Goal: Task Accomplishment & Management: Use online tool/utility

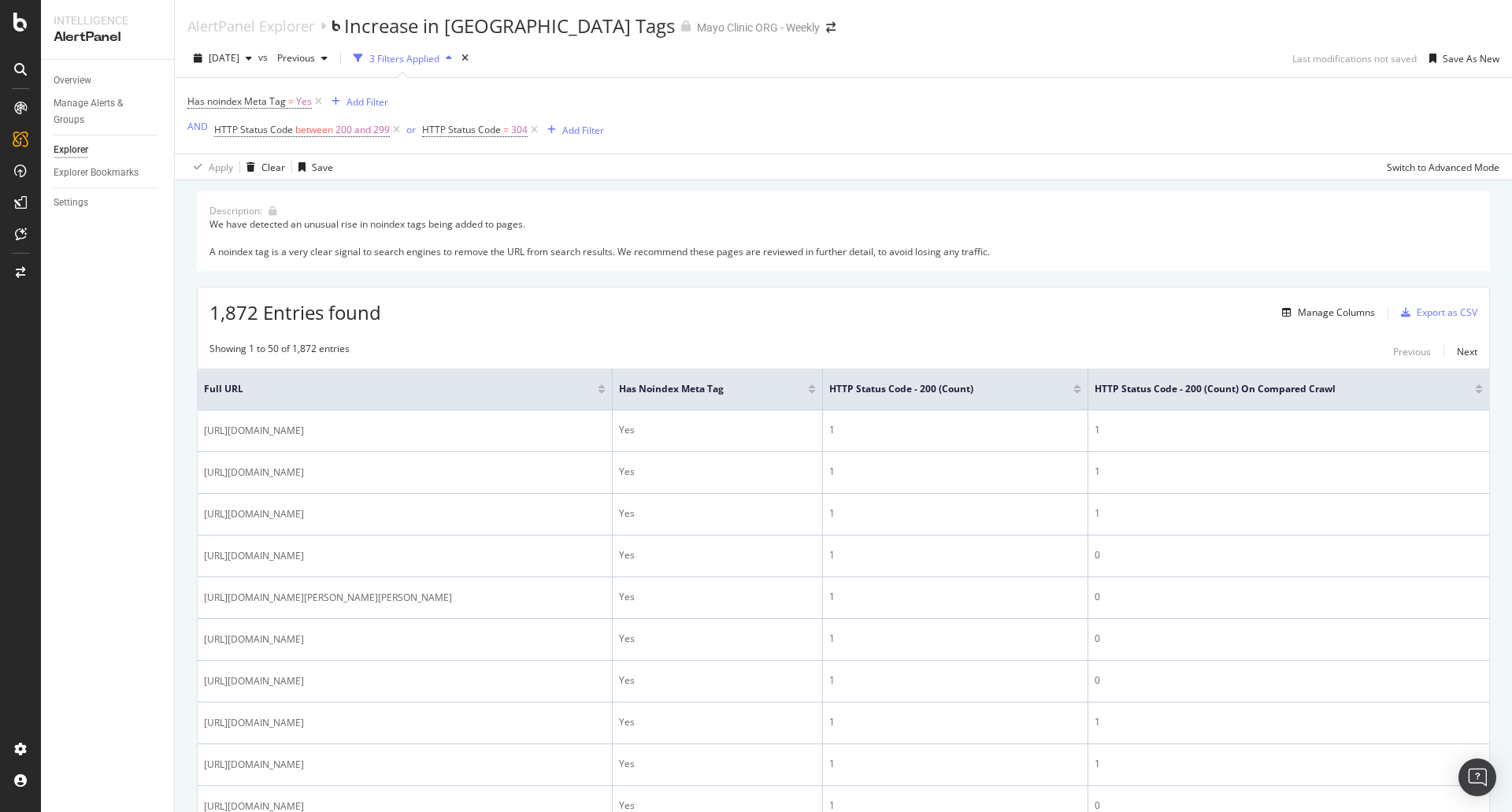
scroll to position [158, 0]
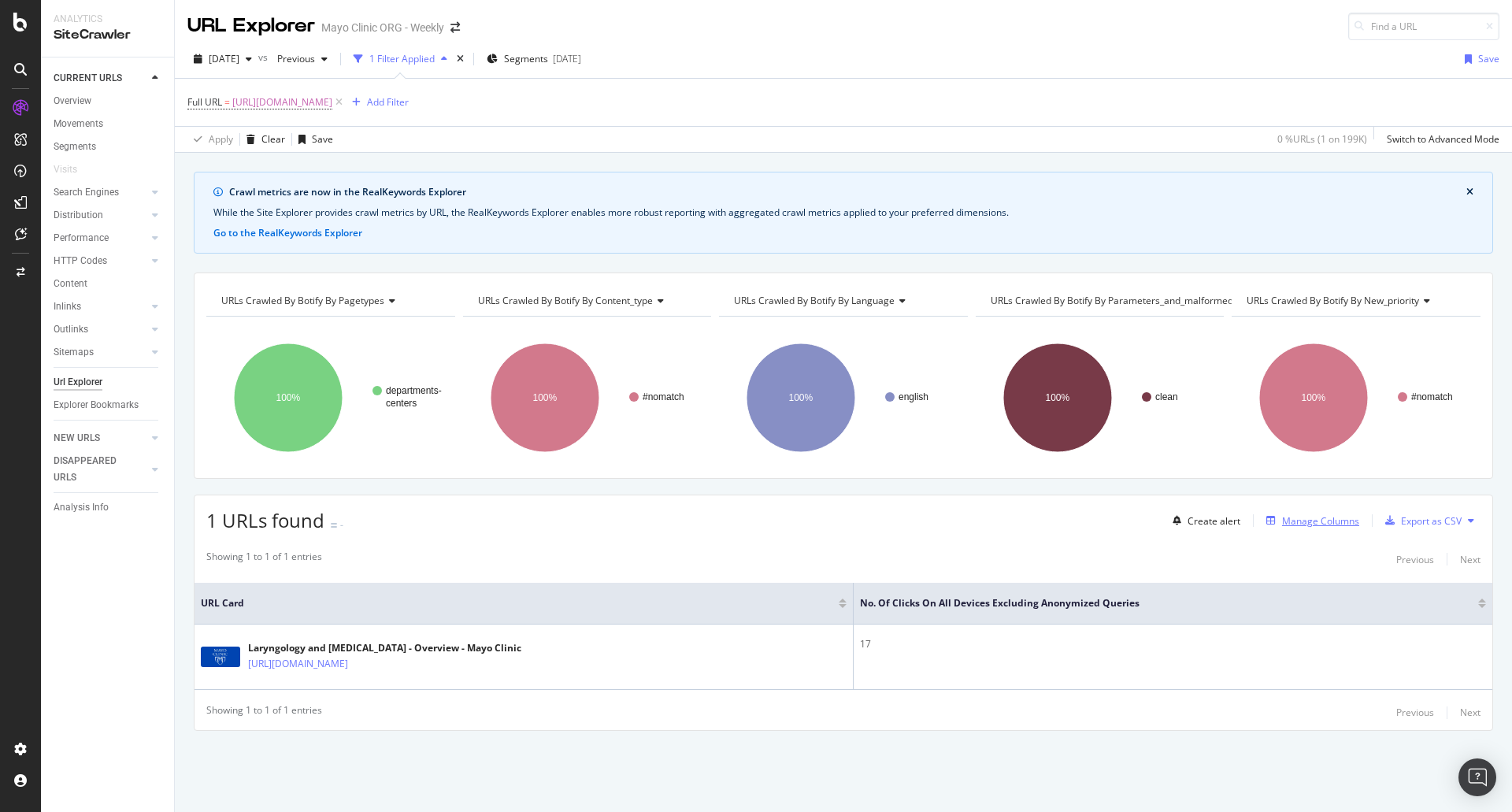
click at [1331, 523] on div "Manage Columns" at bounding box center [1320, 521] width 78 height 13
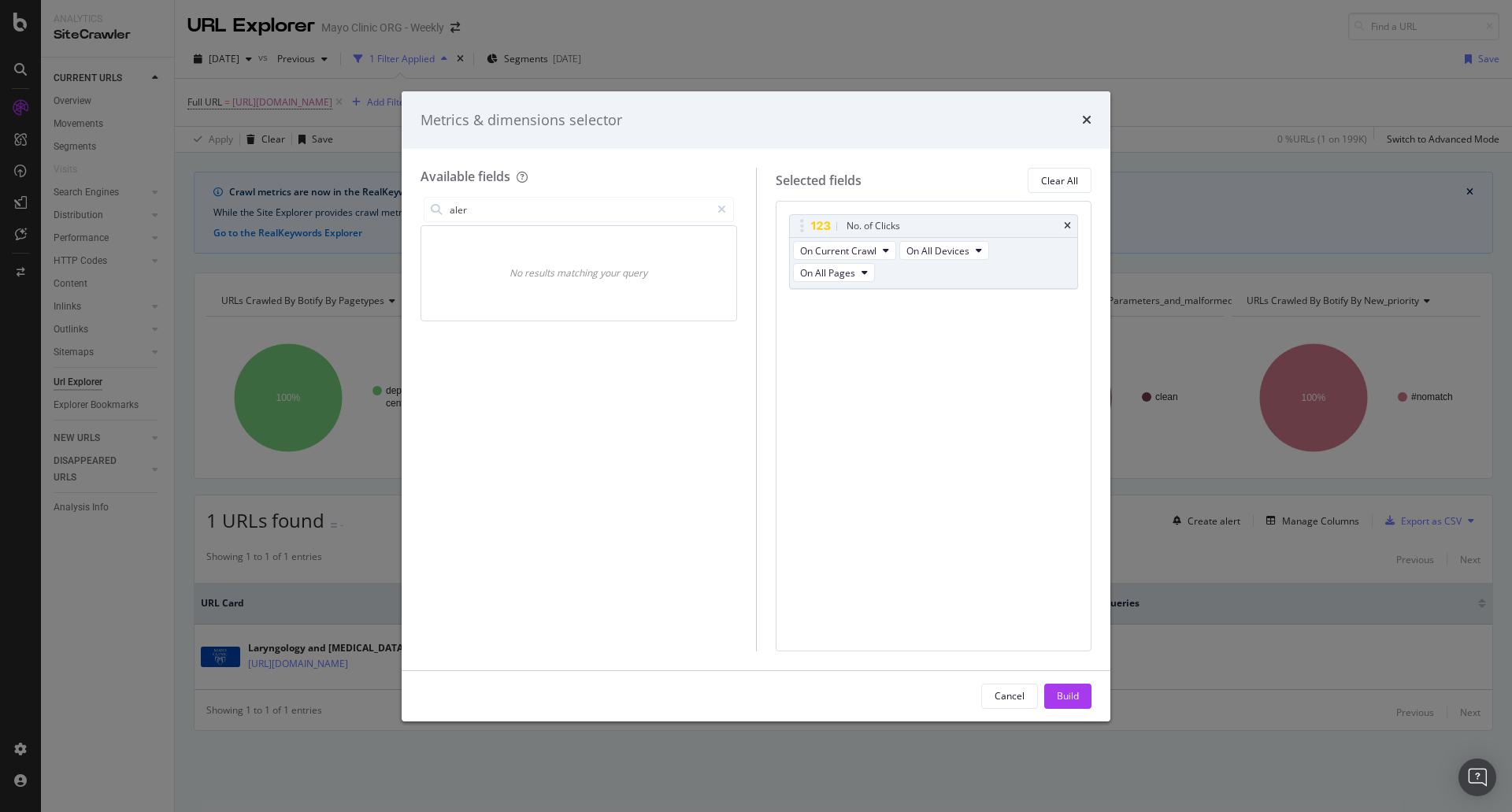
type input "alert"
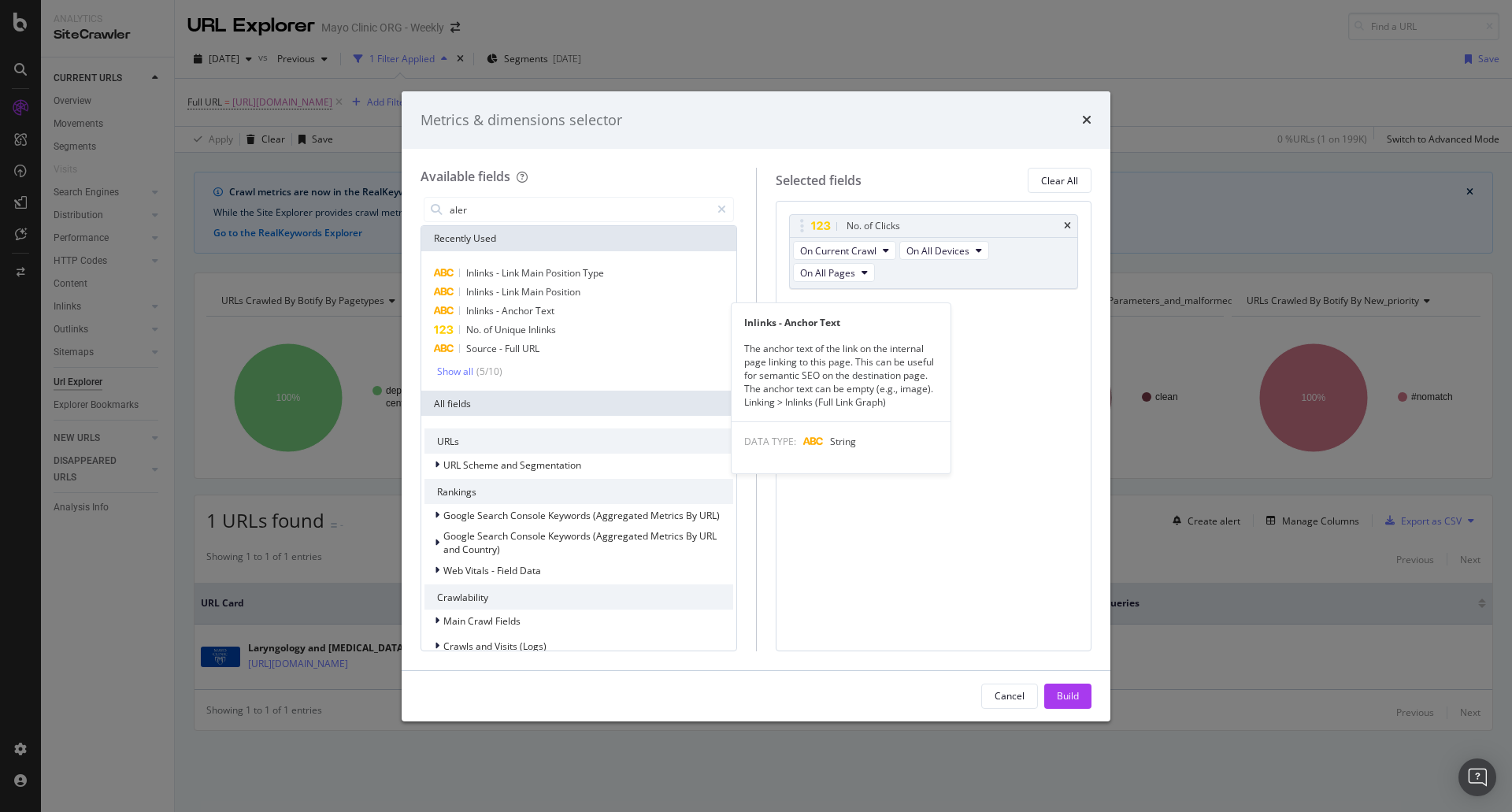
type input "alert"
